Goal: Information Seeking & Learning: Learn about a topic

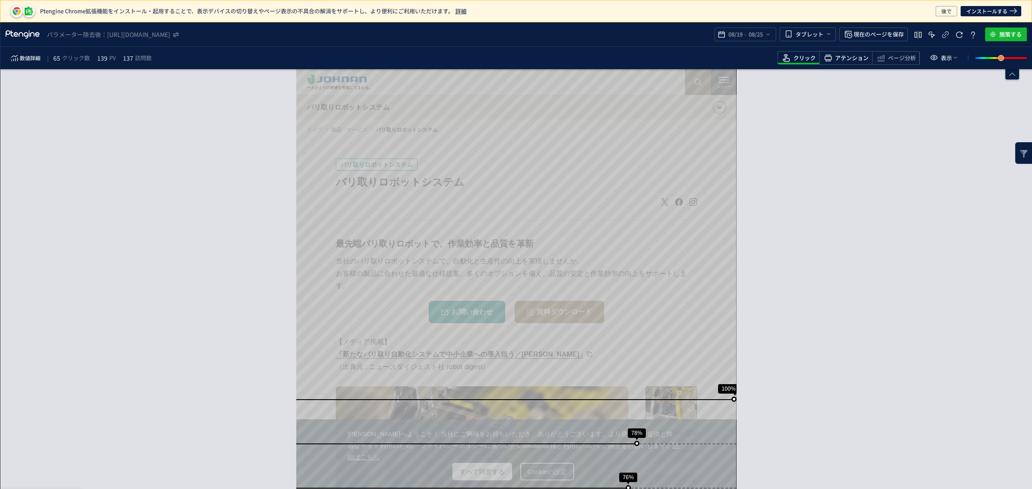
click at [858, 59] on span "アテンション" at bounding box center [852, 58] width 34 height 8
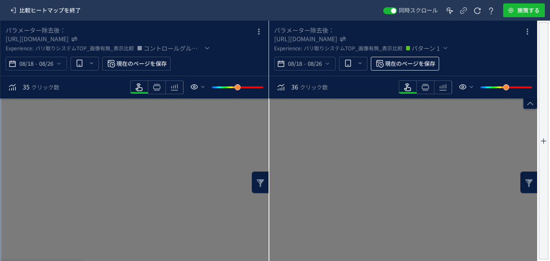
click at [430, 71] on span "現在のページを保存" at bounding box center [410, 64] width 50 height 14
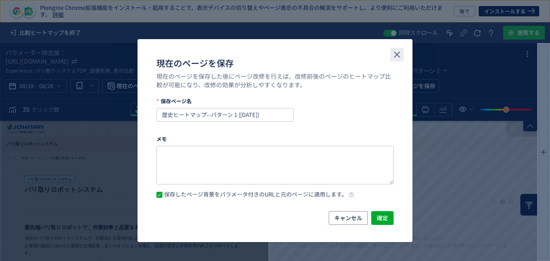
click at [394, 53] on use "close" at bounding box center [397, 55] width 6 height 6
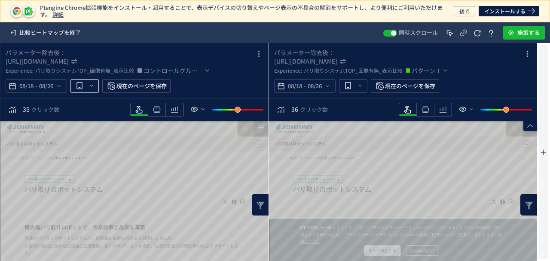
click at [93, 85] on icon "heatmap-top-bar" at bounding box center [91, 85] width 7 height 7
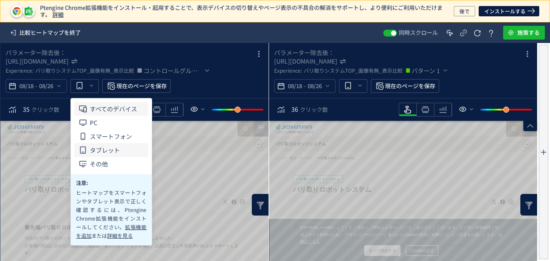
click at [90, 107] on span "すべてのデバイス" at bounding box center [113, 109] width 47 height 14
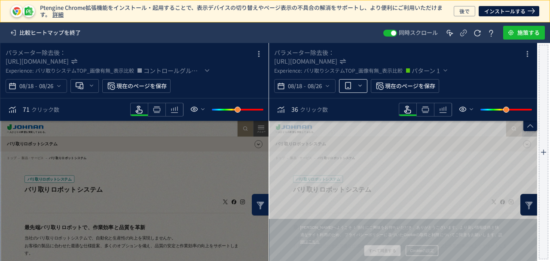
click at [363, 86] on icon "heatmap-top-bar" at bounding box center [360, 85] width 7 height 7
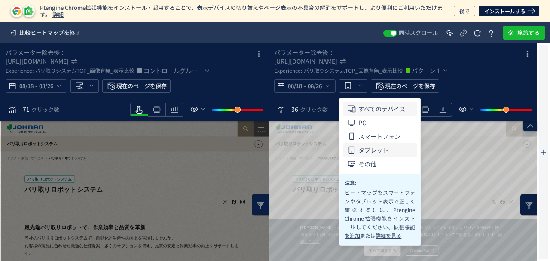
click at [0, 0] on span "すべてのデバイス" at bounding box center [0, 0] width 0 height 0
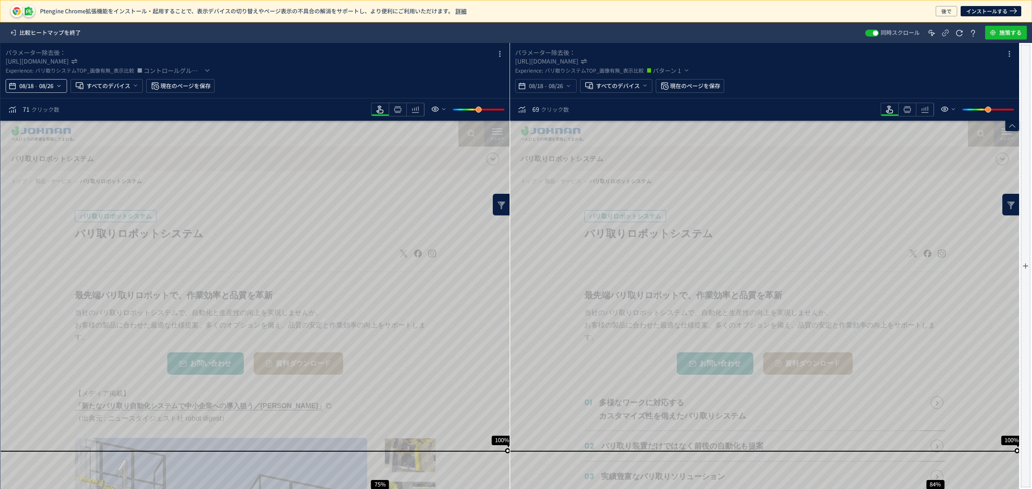
click at [61, 85] on icon "heatmap-top-bar" at bounding box center [58, 86] width 7 height 7
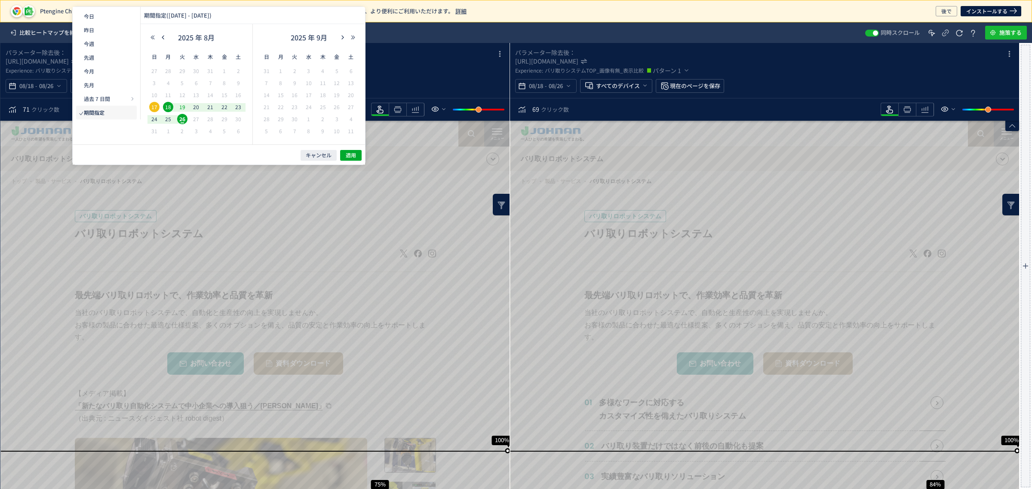
click at [180, 106] on span "19" at bounding box center [182, 107] width 10 height 10
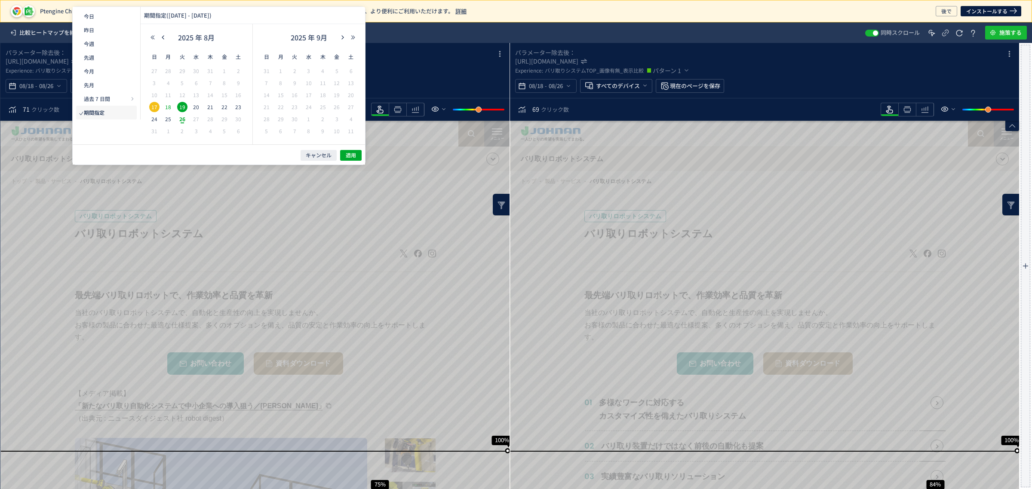
click at [171, 106] on span "18" at bounding box center [168, 107] width 10 height 10
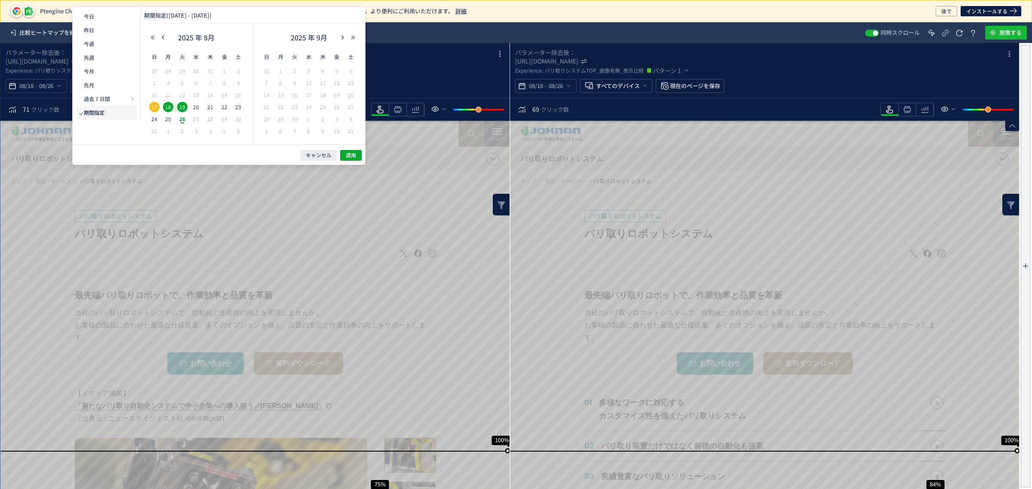
click at [171, 110] on span "18" at bounding box center [168, 107] width 10 height 10
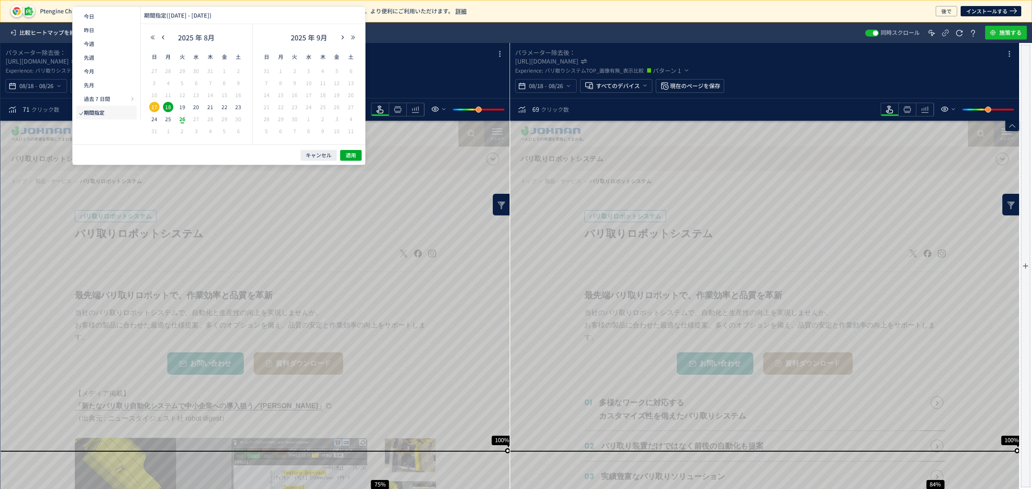
click at [0, 0] on span "26" at bounding box center [0, 0] width 0 height 0
click at [0, 0] on span "適用" at bounding box center [0, 0] width 0 height 0
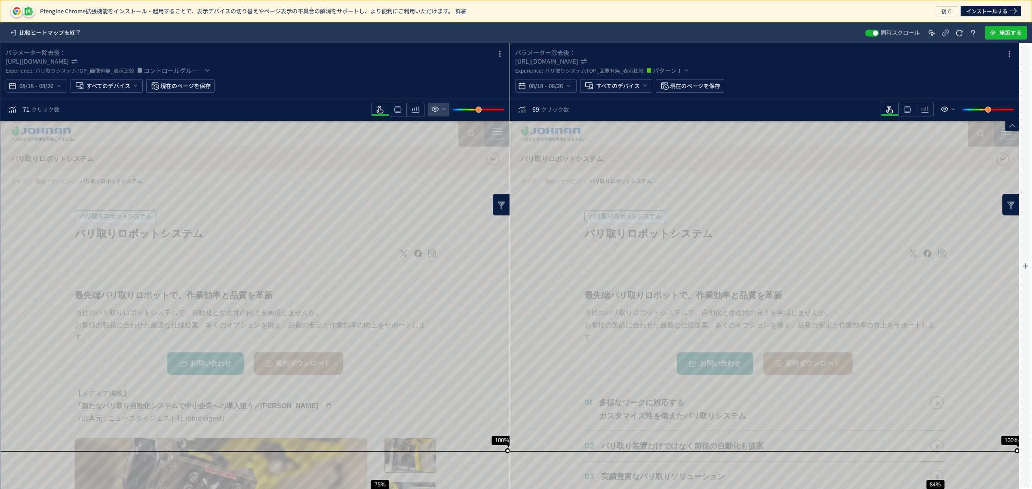
drag, startPoint x: 394, startPoint y: 108, endPoint x: 440, endPoint y: 115, distance: 46.6
click at [394, 109] on icon "heatmap-toolbar" at bounding box center [398, 109] width 10 height 10
click at [550, 108] on icon "heatmap-toolbar" at bounding box center [907, 109] width 10 height 10
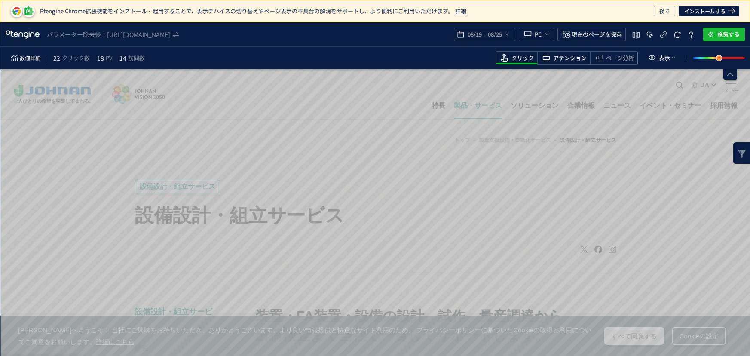
click at [575, 58] on span "アテンション" at bounding box center [570, 58] width 34 height 8
